Goal: Task Accomplishment & Management: Use online tool/utility

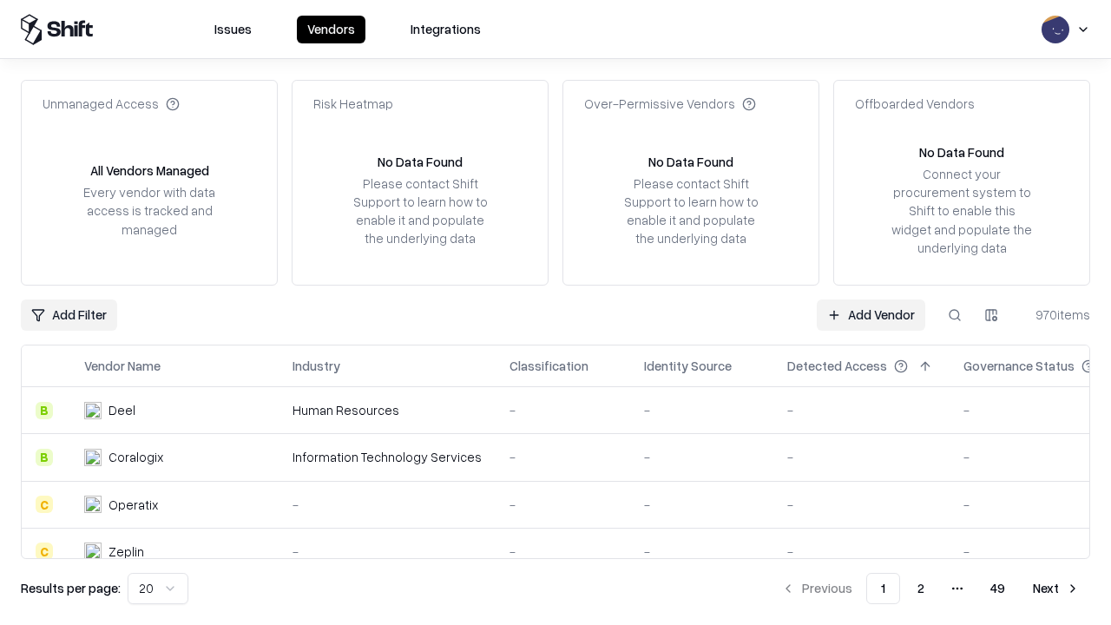
click at [870, 314] on link "Add Vendor" at bounding box center [871, 314] width 108 height 31
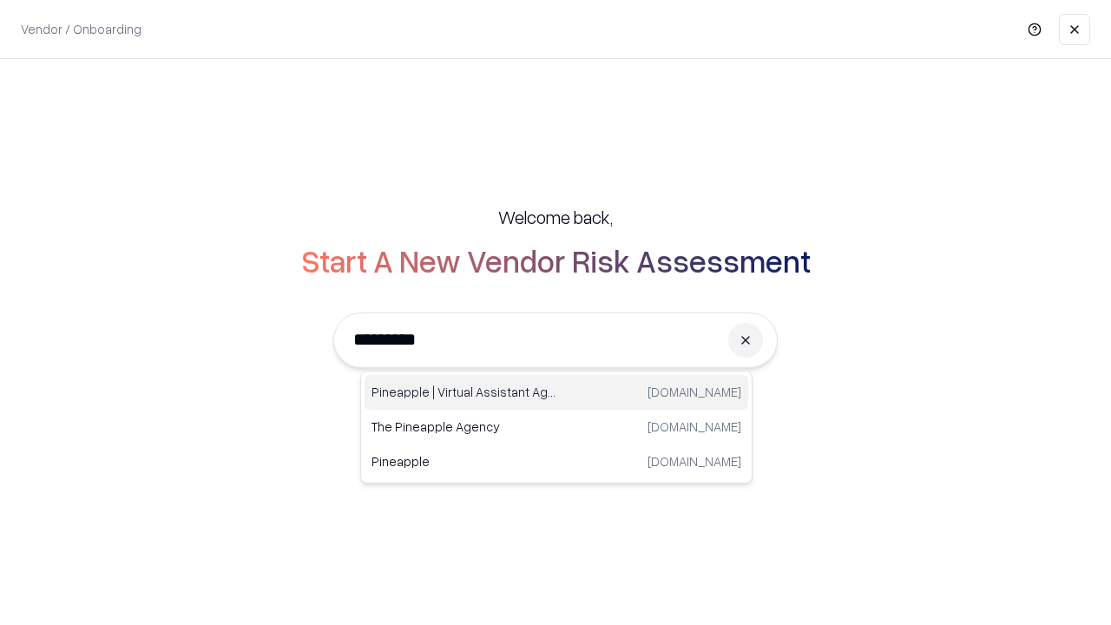
click at [556, 392] on div "Pineapple | Virtual Assistant Agency [DOMAIN_NAME]" at bounding box center [556, 392] width 384 height 35
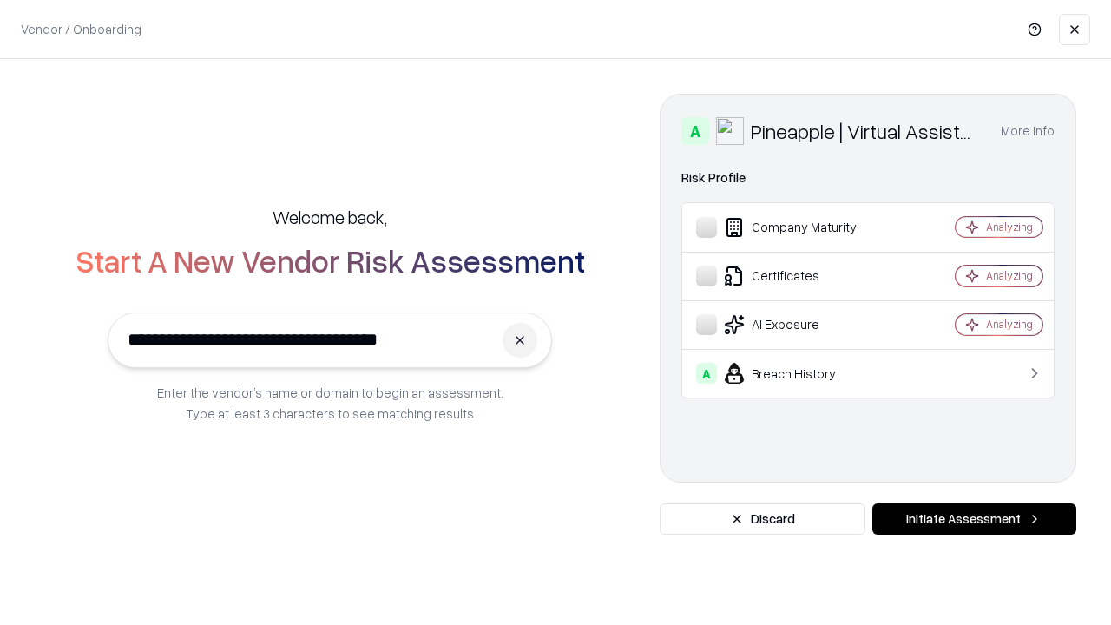
type input "**********"
click at [974, 519] on button "Initiate Assessment" at bounding box center [974, 518] width 204 height 31
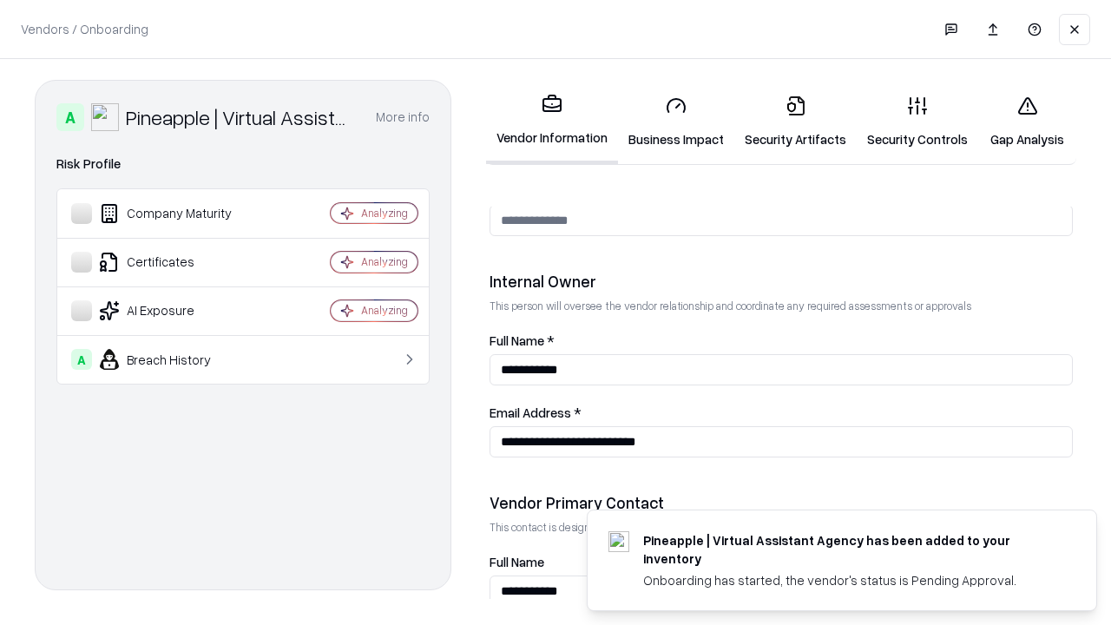
scroll to position [899, 0]
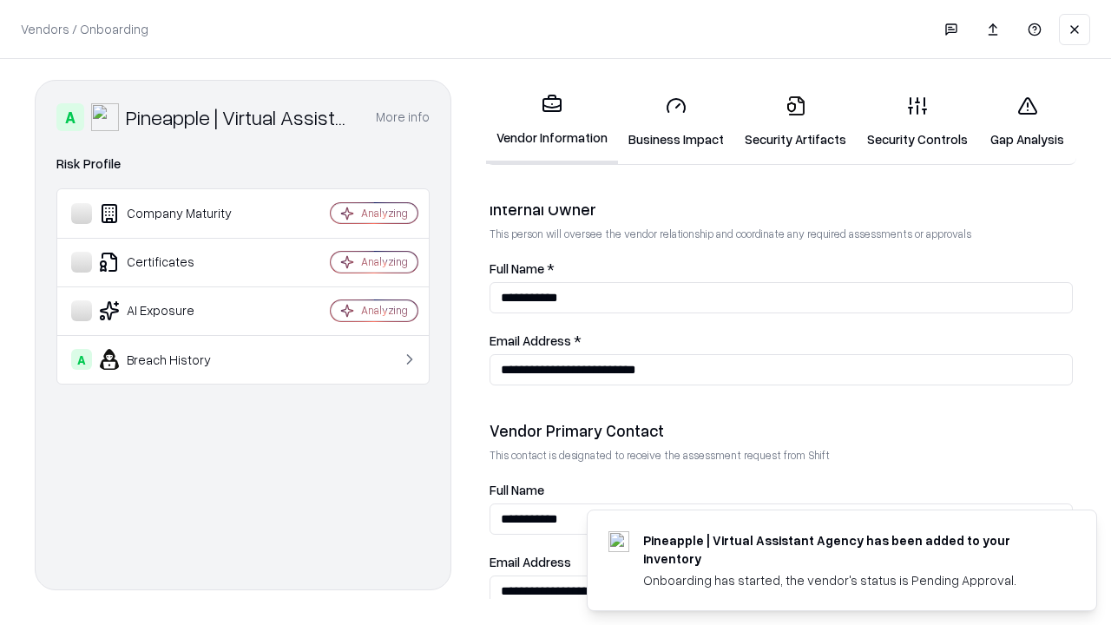
click at [676, 121] on link "Business Impact" at bounding box center [676, 122] width 116 height 81
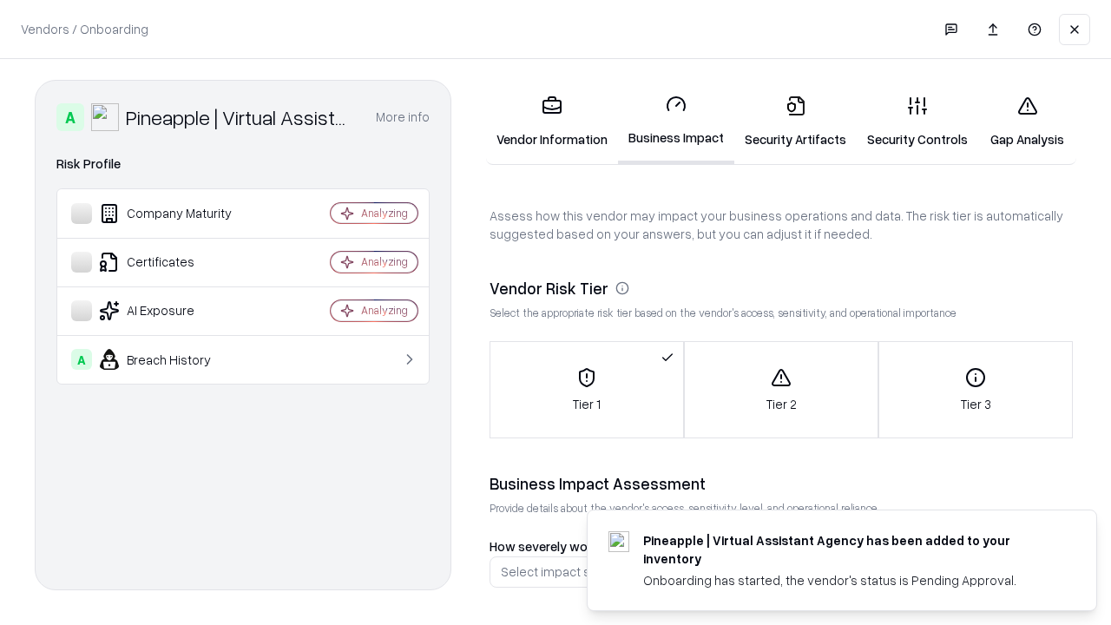
click at [1027, 121] on link "Gap Analysis" at bounding box center [1027, 122] width 98 height 81
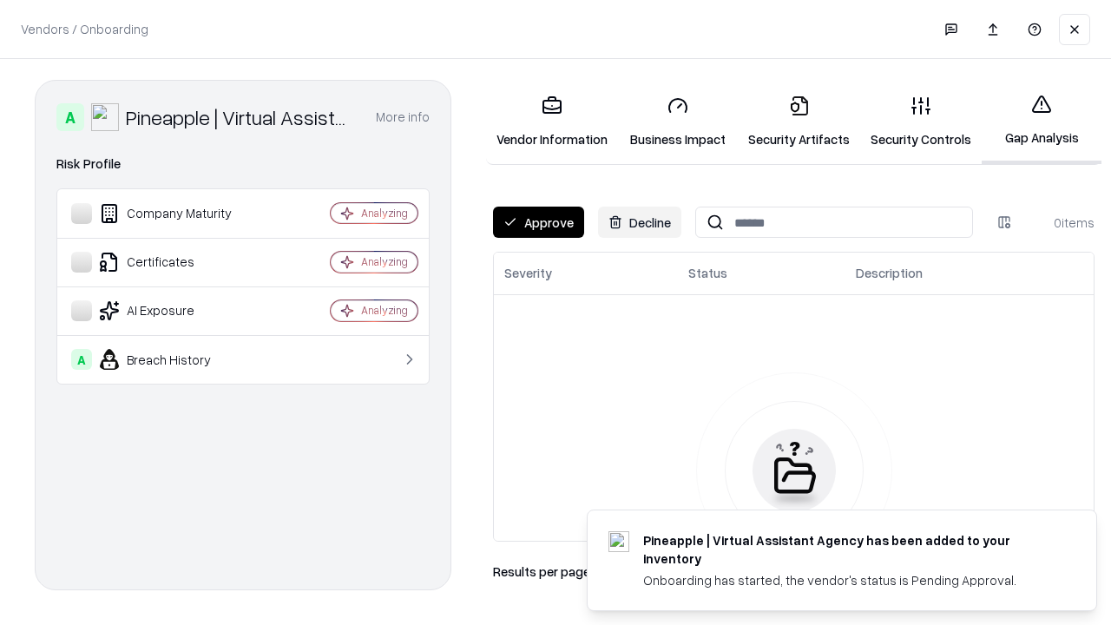
click at [538, 222] on button "Approve" at bounding box center [538, 222] width 91 height 31
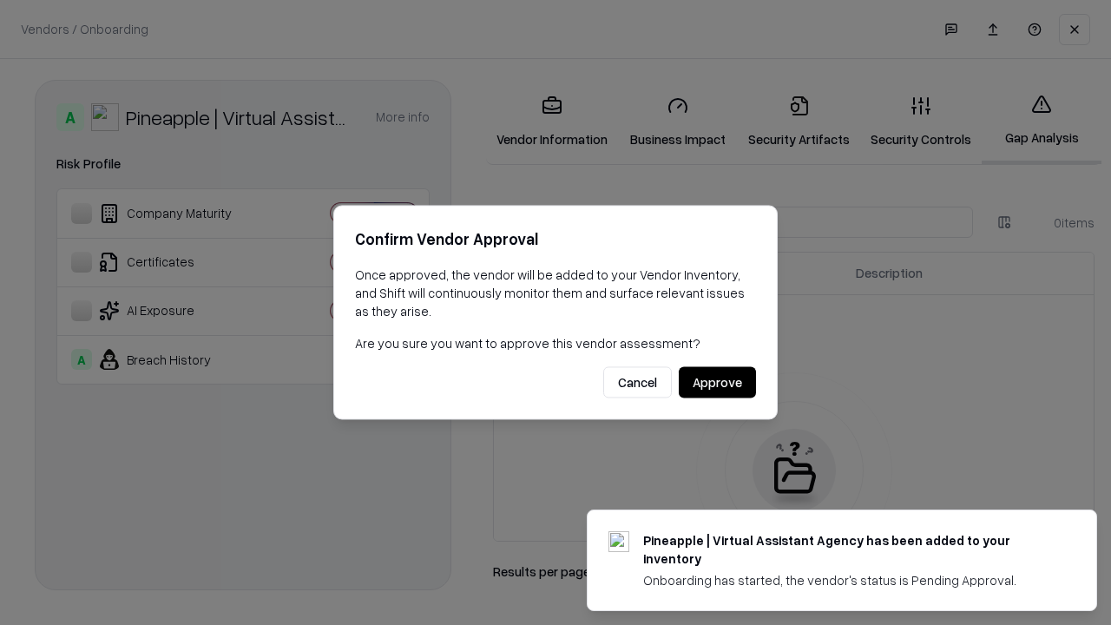
click at [717, 382] on button "Approve" at bounding box center [717, 382] width 77 height 31
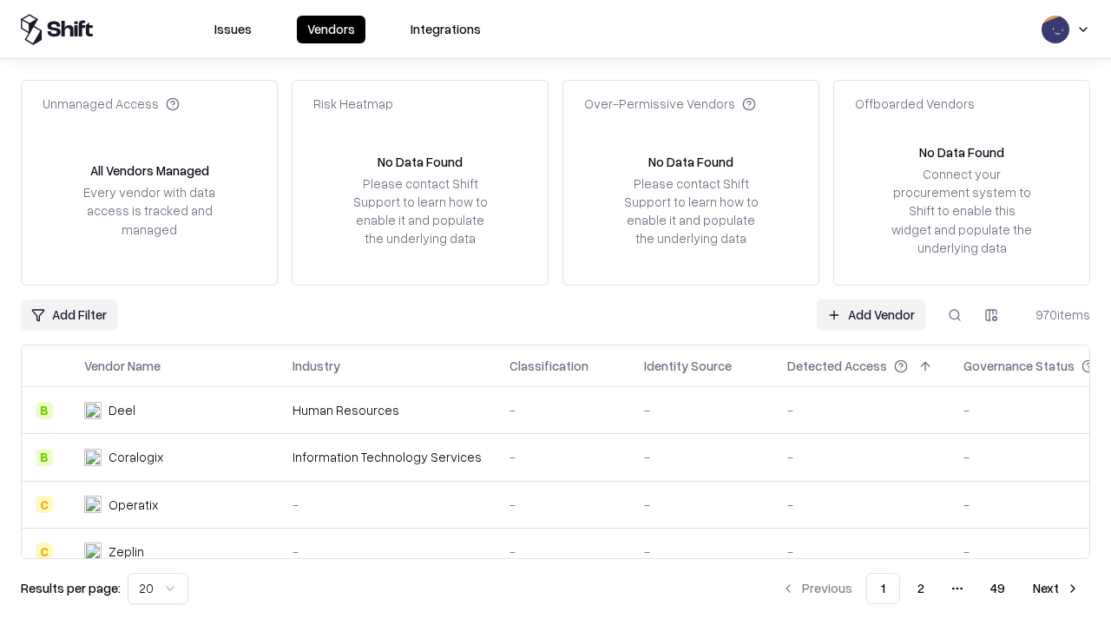
type input "**********"
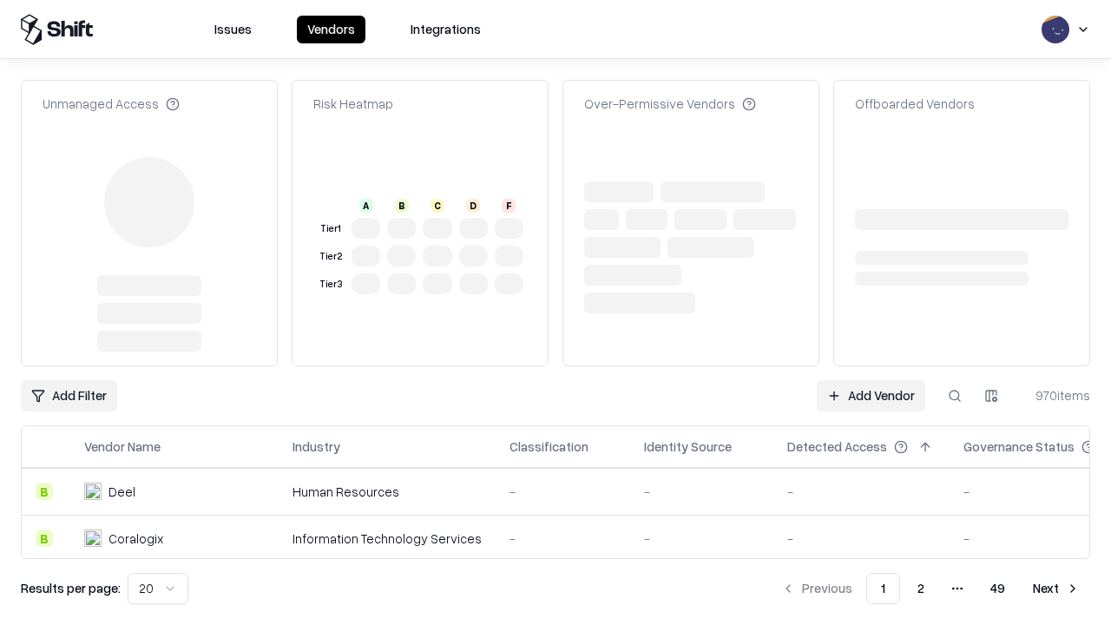
click at [870, 396] on link "Add Vendor" at bounding box center [871, 395] width 108 height 31
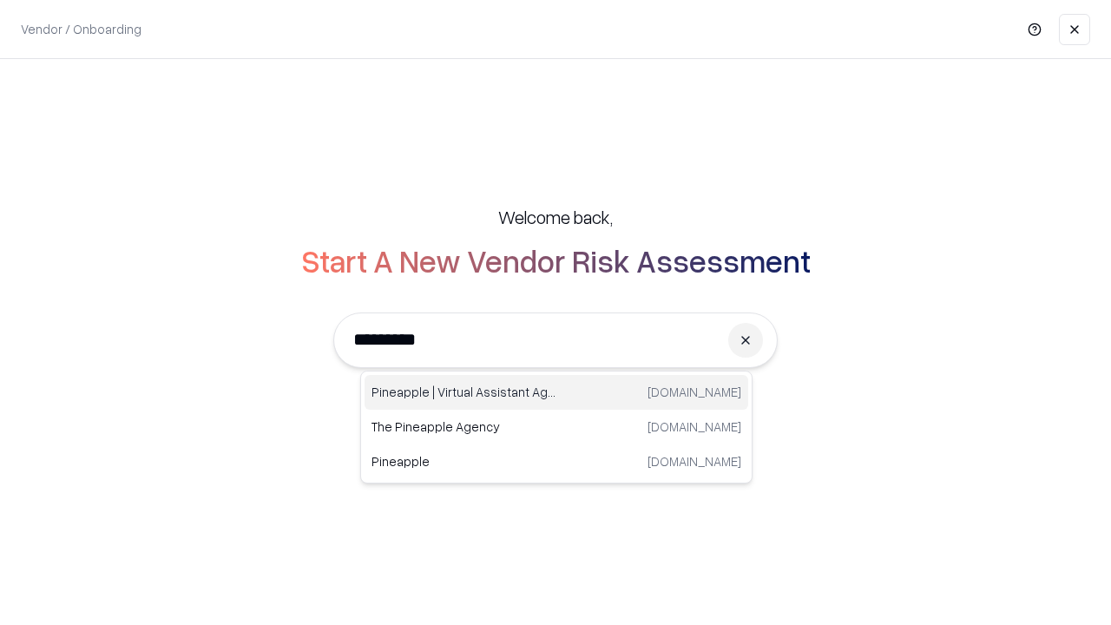
click at [556, 392] on div "Pineapple | Virtual Assistant Agency [DOMAIN_NAME]" at bounding box center [556, 392] width 384 height 35
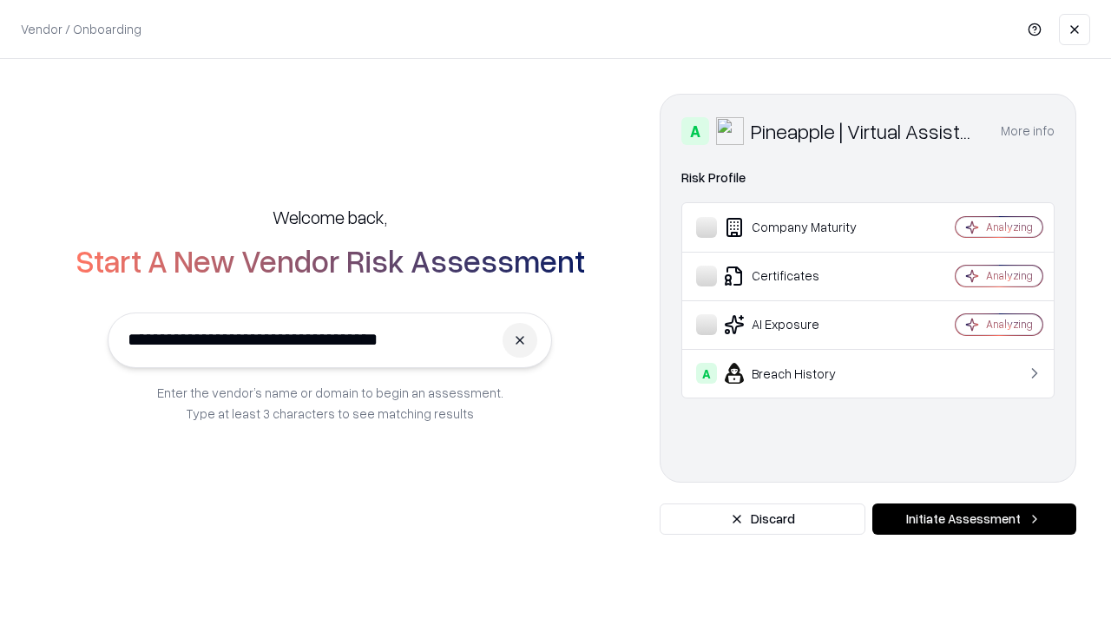
type input "**********"
click at [974, 519] on button "Initiate Assessment" at bounding box center [974, 518] width 204 height 31
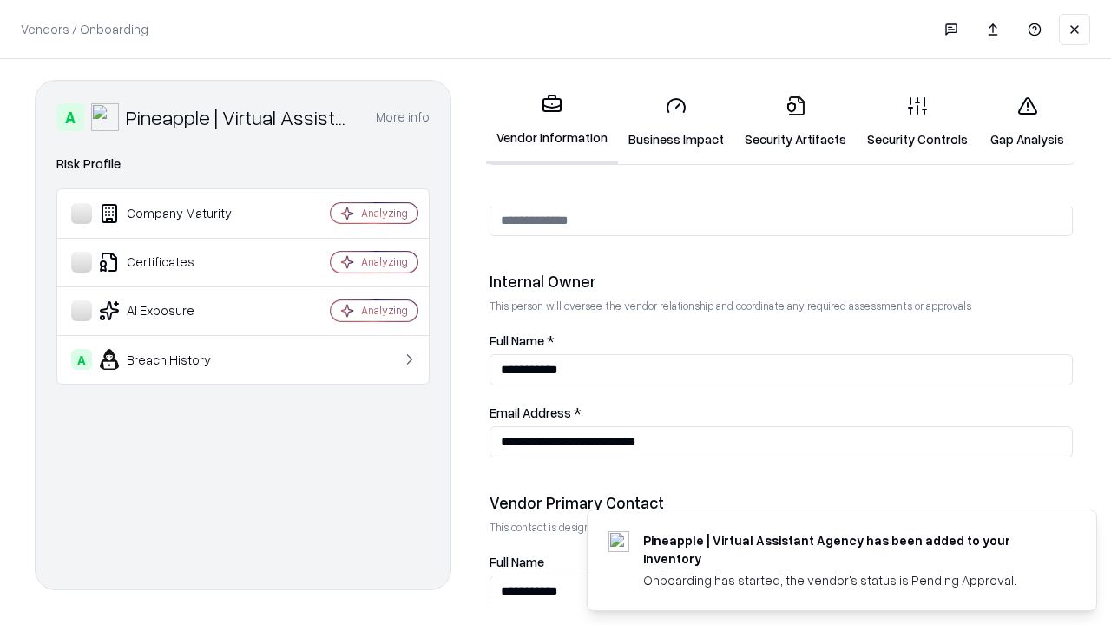
scroll to position [899, 0]
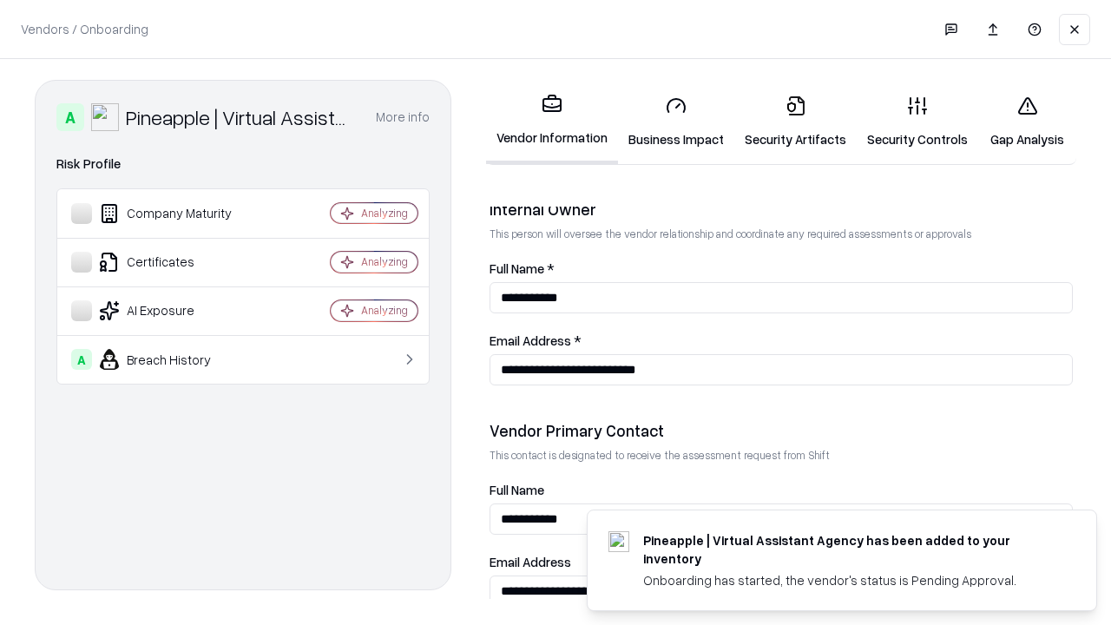
click at [1027, 121] on link "Gap Analysis" at bounding box center [1027, 122] width 98 height 81
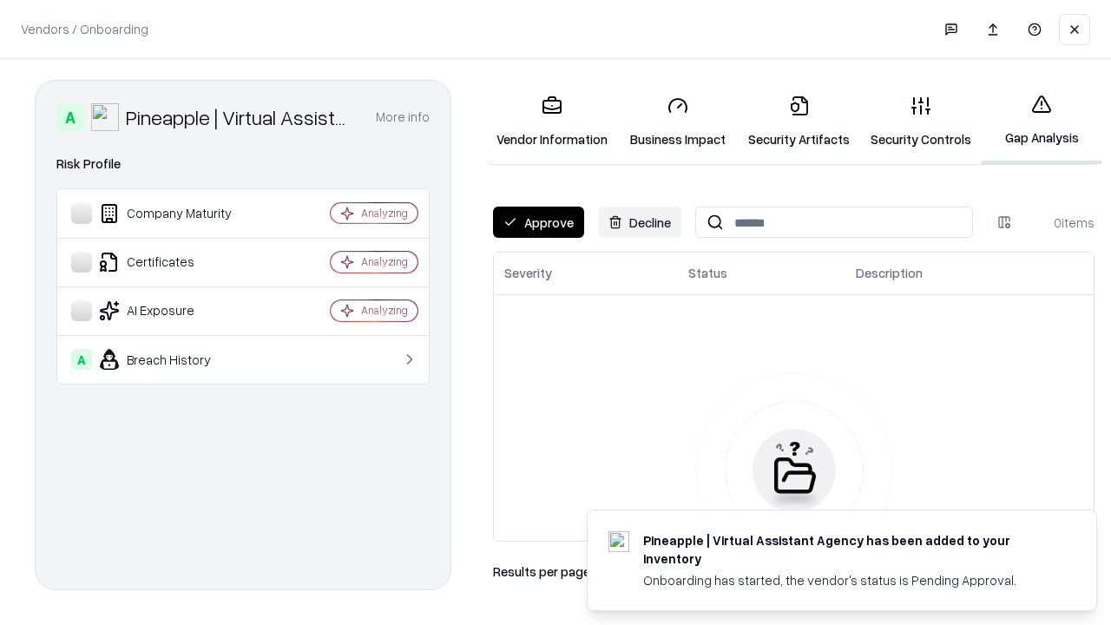
click at [538, 222] on button "Approve" at bounding box center [538, 222] width 91 height 31
